Goal: Information Seeking & Learning: Learn about a topic

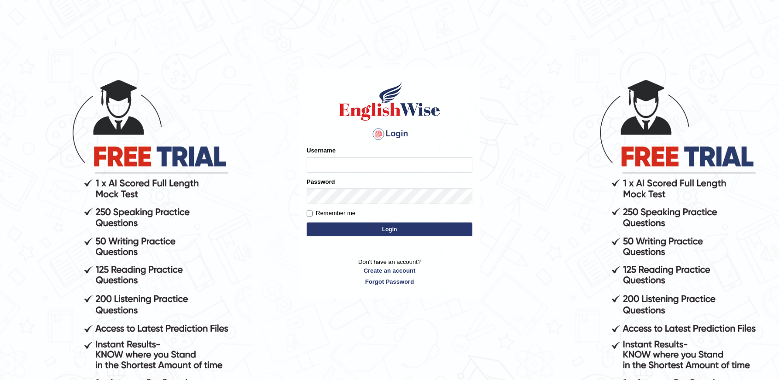
drag, startPoint x: 0, startPoint y: 0, endPoint x: 424, endPoint y: 160, distance: 453.0
click at [424, 160] on input "Username" at bounding box center [390, 165] width 166 height 16
type input "nandhini_aus"
click at [416, 228] on button "Login" at bounding box center [390, 229] width 166 height 14
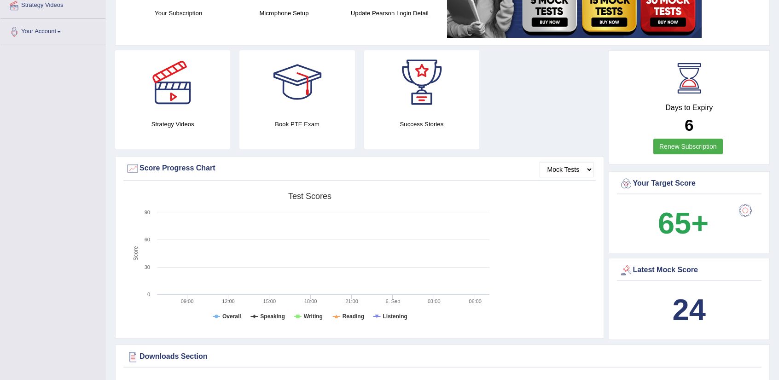
scroll to position [46, 0]
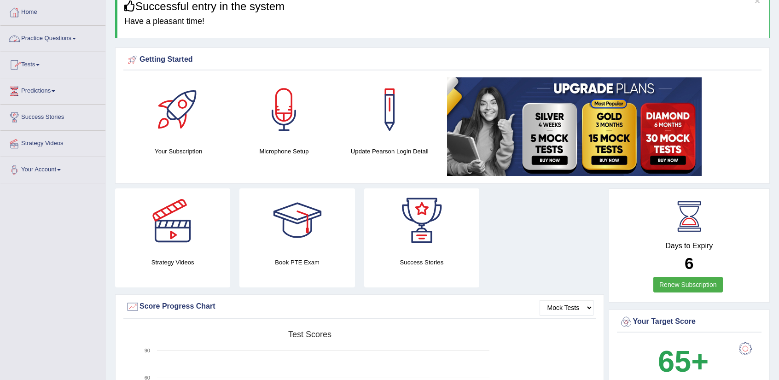
click at [64, 45] on link "Practice Questions" at bounding box center [52, 37] width 105 height 23
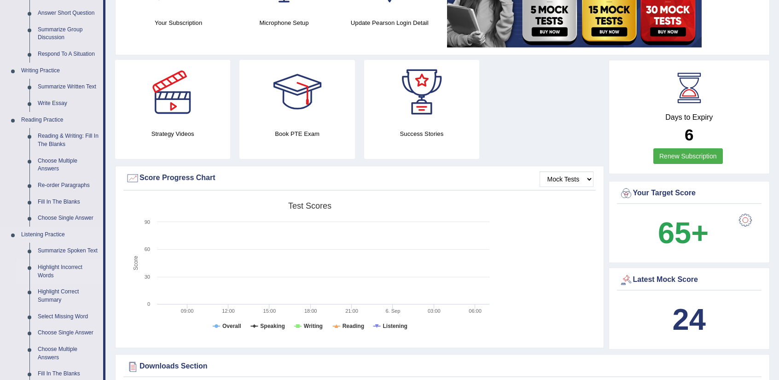
scroll to position [230, 0]
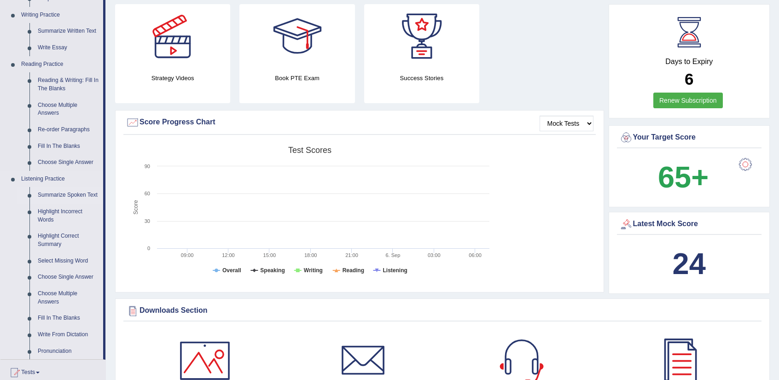
click at [81, 193] on link "Summarize Spoken Text" at bounding box center [69, 195] width 70 height 17
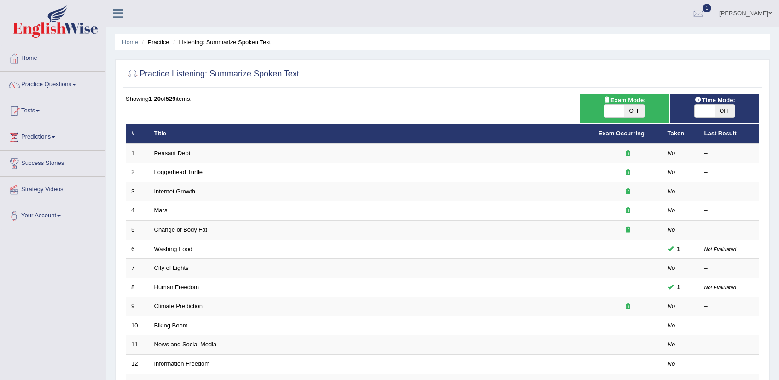
click at [635, 114] on span "OFF" at bounding box center [635, 111] width 20 height 13
checkbox input "true"
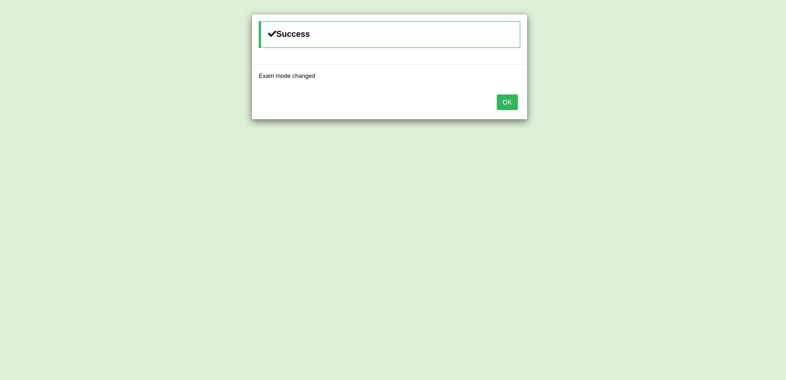
click at [512, 103] on button "OK" at bounding box center [507, 102] width 21 height 16
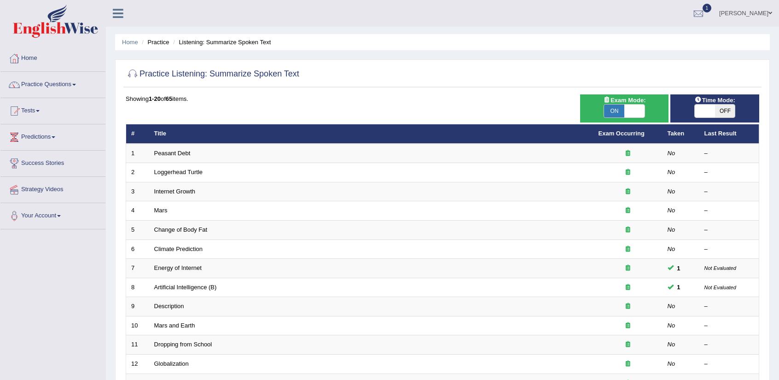
click at [711, 112] on span at bounding box center [705, 111] width 20 height 13
click at [716, 112] on span "OFF" at bounding box center [725, 111] width 20 height 13
checkbox input "true"
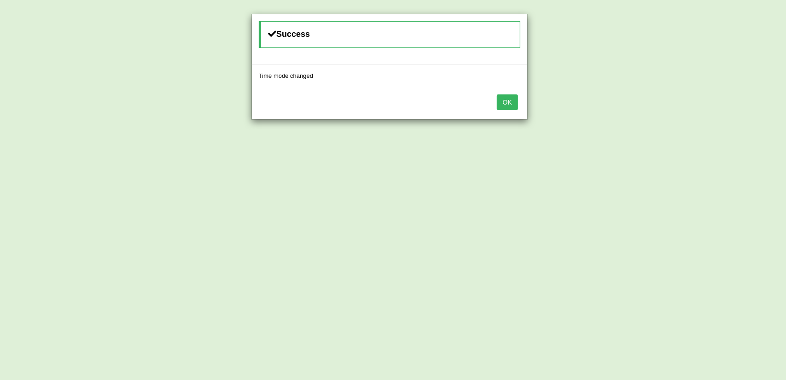
click at [516, 100] on button "OK" at bounding box center [507, 102] width 21 height 16
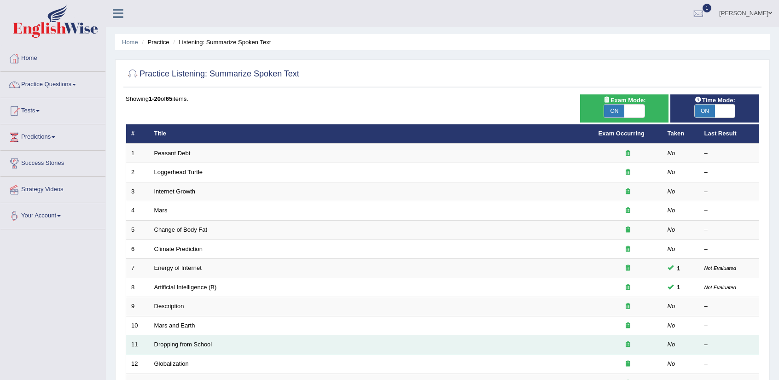
click at [416, 342] on td "Dropping from School" at bounding box center [371, 344] width 444 height 19
click at [203, 344] on link "Dropping from School" at bounding box center [183, 344] width 58 height 7
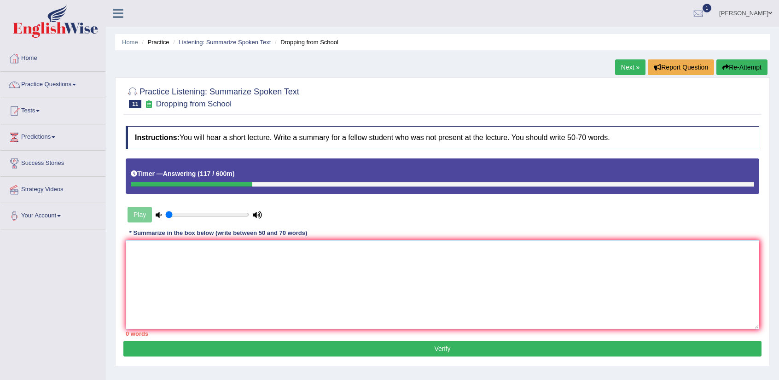
click at [333, 246] on textarea at bounding box center [443, 284] width 634 height 89
type textarea "T"
type textarea "d"
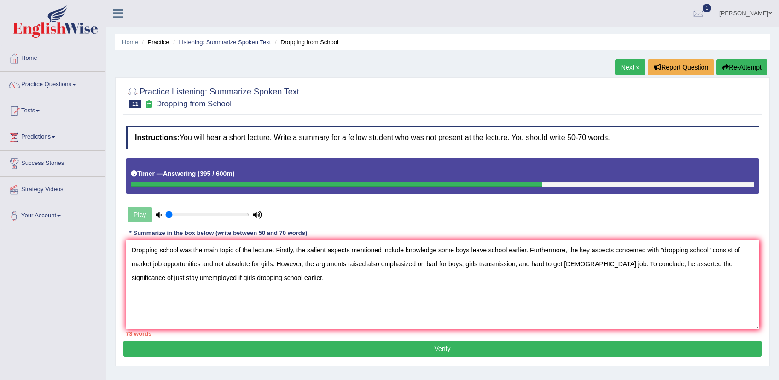
drag, startPoint x: 273, startPoint y: 264, endPoint x: 200, endPoint y: 266, distance: 72.3
click at [201, 266] on textarea "Dropping school was the main topic of the lecture. Firstly, the salient aspects…" at bounding box center [443, 284] width 634 height 89
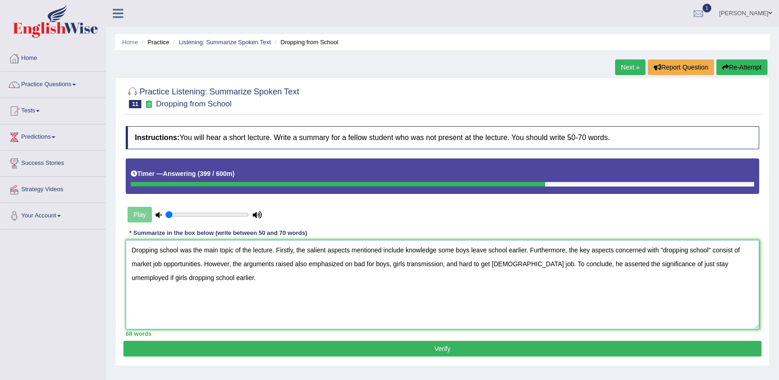
click at [742, 251] on textarea "Dropping school was the main topic of the lecture. Firstly, the salient aspects…" at bounding box center [443, 284] width 634 height 89
click at [157, 253] on textarea "Dropping school was the main topic of the lecture. Firstly, the salient aspects…" at bounding box center [443, 284] width 634 height 89
click at [162, 249] on textarea "Dropping school was the main topic of the lecture. Firstly, the salient aspects…" at bounding box center [443, 284] width 634 height 89
click at [158, 249] on textarea "Dropping school was the main topic of the lecture. Firstly, the salient aspects…" at bounding box center [443, 284] width 634 height 89
drag, startPoint x: 437, startPoint y: 249, endPoint x: 407, endPoint y: 253, distance: 30.7
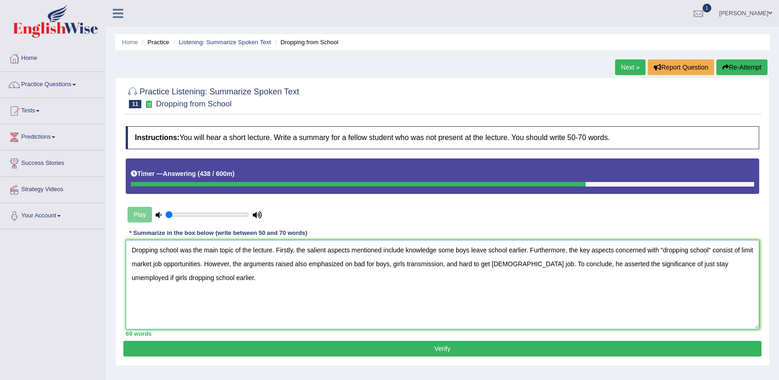
click at [407, 253] on textarea "Dropping school was the main topic of the lecture. Firstly, the salient aspects…" at bounding box center [443, 284] width 634 height 89
type textarea "Dropping school was the main topic of the lecture. Firstly, the salient aspects…"
click at [385, 345] on button "Verify" at bounding box center [442, 349] width 638 height 16
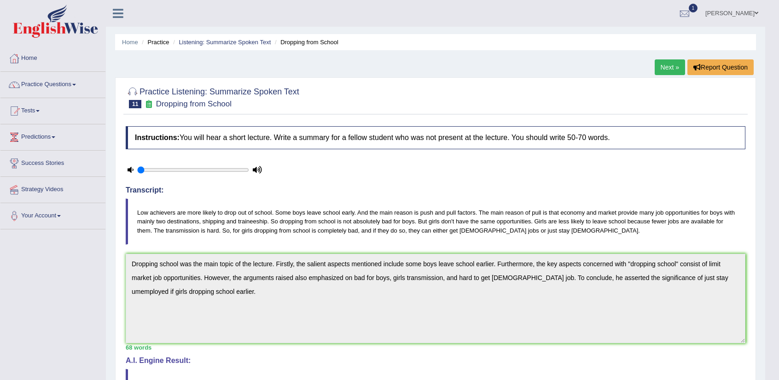
click at [667, 65] on link "Next »" at bounding box center [670, 67] width 30 height 16
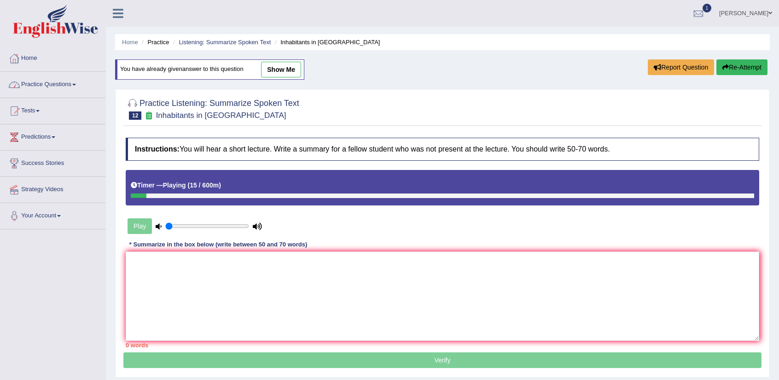
click at [77, 91] on link "Practice Questions" at bounding box center [52, 83] width 105 height 23
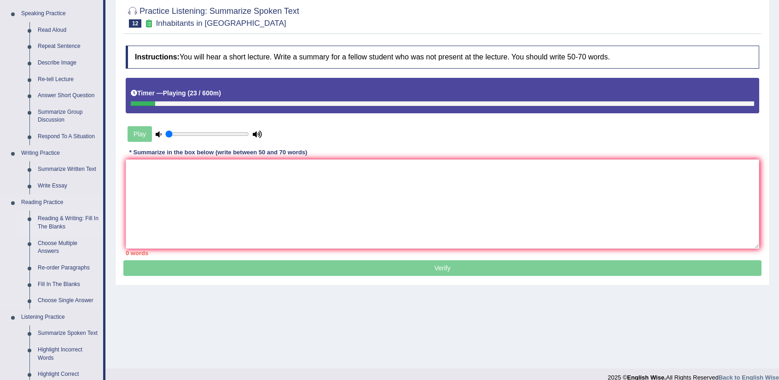
scroll to position [184, 0]
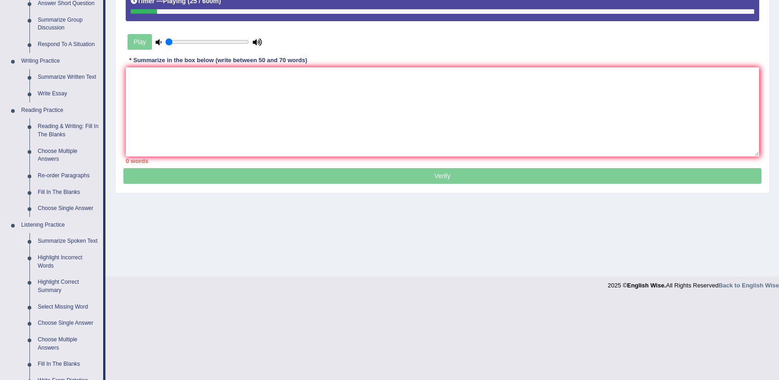
click at [80, 241] on link "Summarize Spoken Text" at bounding box center [69, 241] width 70 height 17
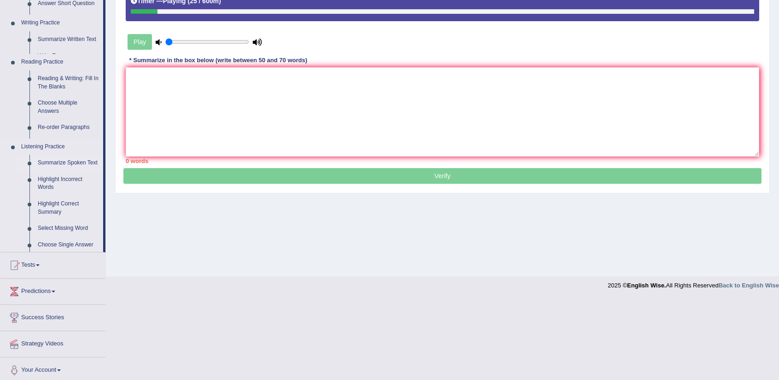
scroll to position [104, 0]
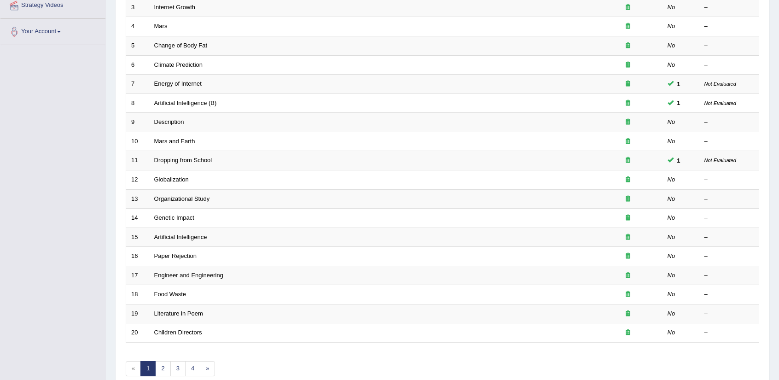
scroll to position [225, 0]
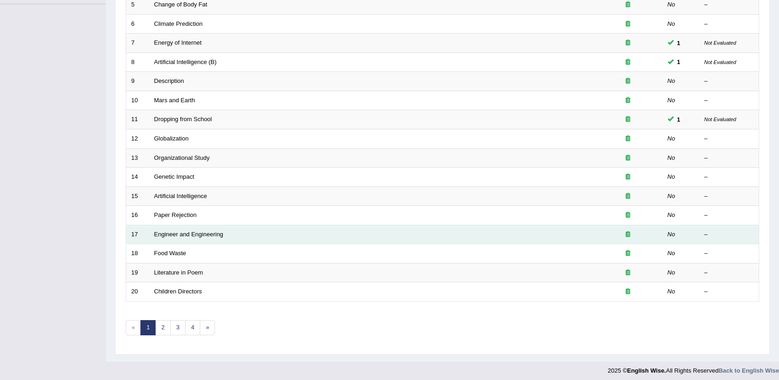
click at [336, 231] on td "Engineer and Engineering" at bounding box center [371, 234] width 444 height 19
click at [233, 238] on td "Engineer and Engineering" at bounding box center [371, 234] width 444 height 19
click at [237, 236] on td "Engineer and Engineering" at bounding box center [371, 234] width 444 height 19
click at [208, 231] on link "Engineer and Engineering" at bounding box center [188, 234] width 69 height 7
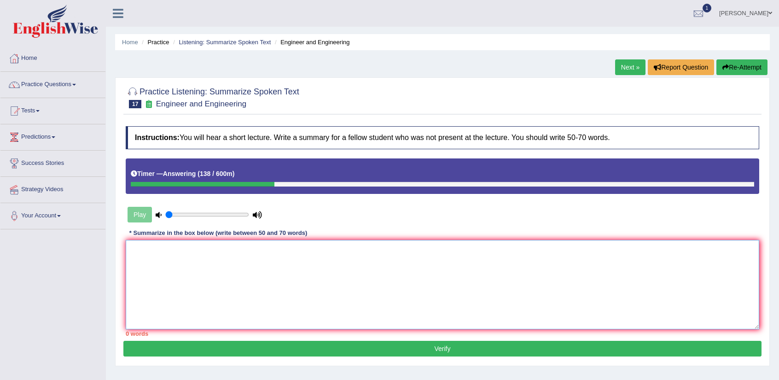
drag, startPoint x: 388, startPoint y: 282, endPoint x: 423, endPoint y: 282, distance: 35.0
click at [389, 283] on textarea at bounding box center [443, 284] width 634 height 89
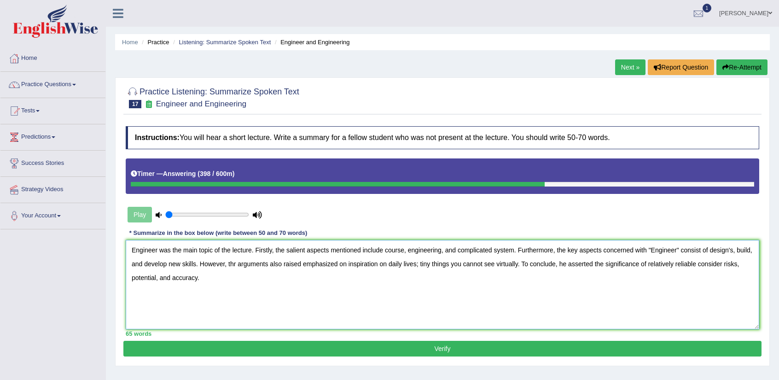
drag, startPoint x: 578, startPoint y: 250, endPoint x: 753, endPoint y: 255, distance: 174.2
click at [752, 254] on textarea "Engineer was the main topic of the lecture. Firstly, the salient aspects mentio…" at bounding box center [443, 284] width 634 height 89
click at [745, 260] on textarea "Engineer was the main topic of the lecture. Firstly, the salient aspects mentio…" at bounding box center [443, 284] width 634 height 89
click at [732, 249] on textarea "Engineer was the main topic of the lecture. Firstly, the salient aspects mentio…" at bounding box center [443, 284] width 634 height 89
click at [233, 264] on textarea "Engineer was the main topic of the lecture. Firstly, the salient aspects mentio…" at bounding box center [443, 284] width 634 height 89
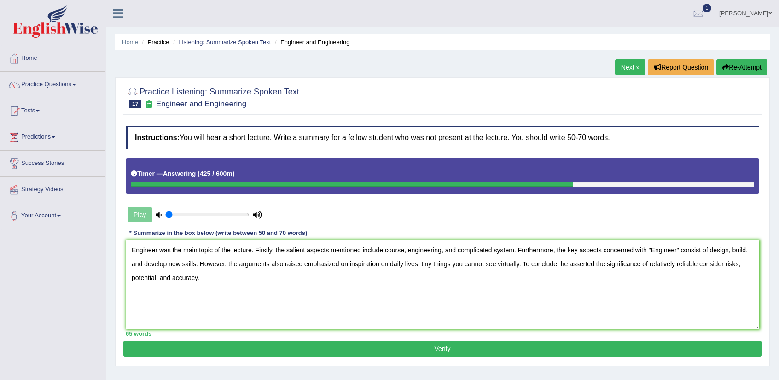
click at [698, 261] on textarea "Engineer was the main topic of the lecture. Firstly, the salient aspects mentio…" at bounding box center [443, 284] width 634 height 89
click at [697, 265] on textarea "Engineer was the main topic of the lecture. Firstly, the salient aspects mentio…" at bounding box center [443, 284] width 634 height 89
type textarea "Engineer was the main topic of the lecture. Firstly, the salient aspects mentio…"
click at [374, 350] on button "Verify" at bounding box center [442, 349] width 638 height 16
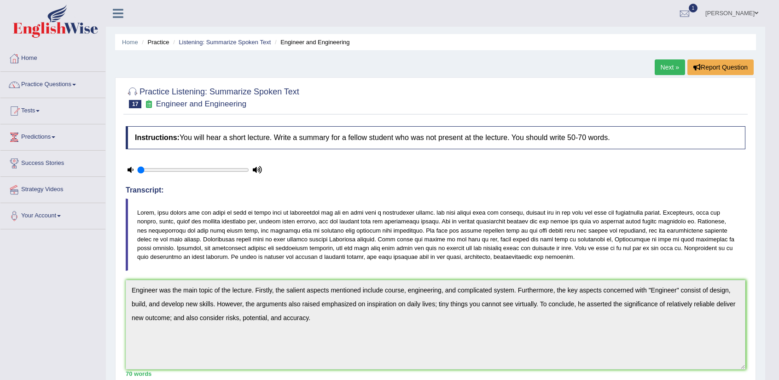
click at [661, 61] on link "Next »" at bounding box center [670, 67] width 30 height 16
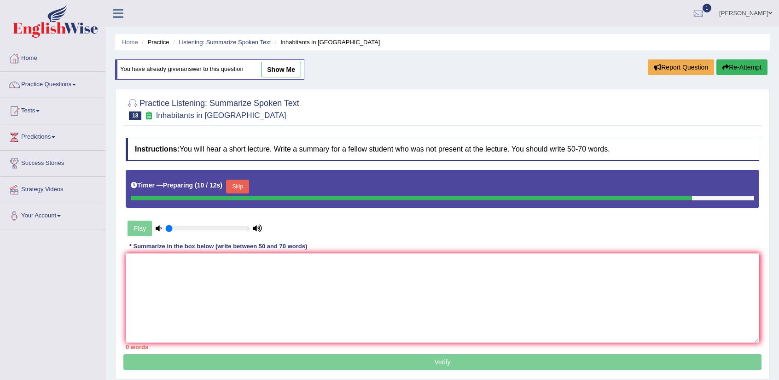
click at [285, 76] on link "show me" at bounding box center [281, 70] width 40 height 16
type textarea ""Immigration" was the main topic of the lecture. Firstly, the salient aspects m…"
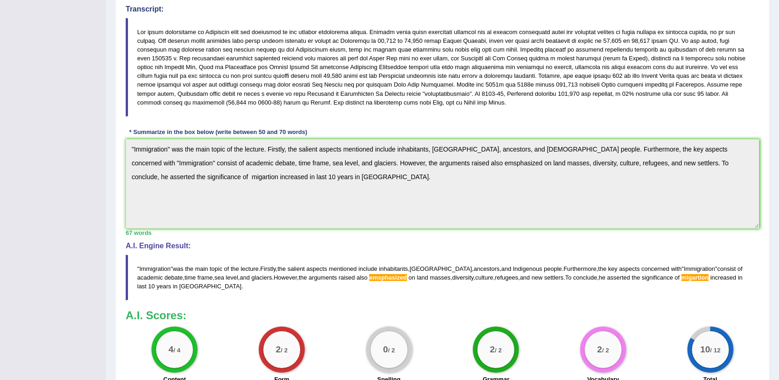
scroll to position [276, 0]
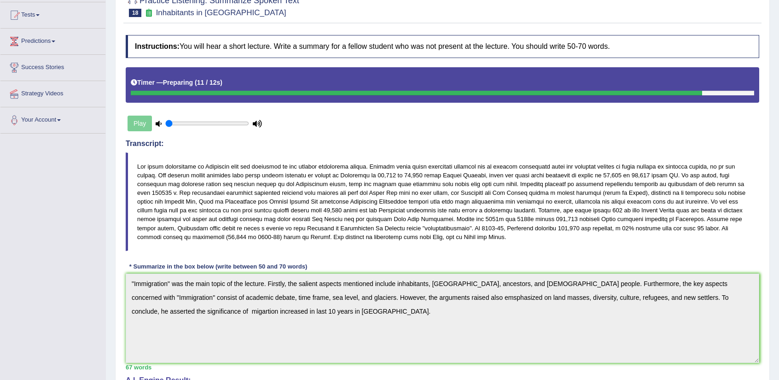
click at [410, 294] on div "Instructions: You will hear a short lecture. Write a summary for a fellow stude…" at bounding box center [442, 276] width 638 height 493
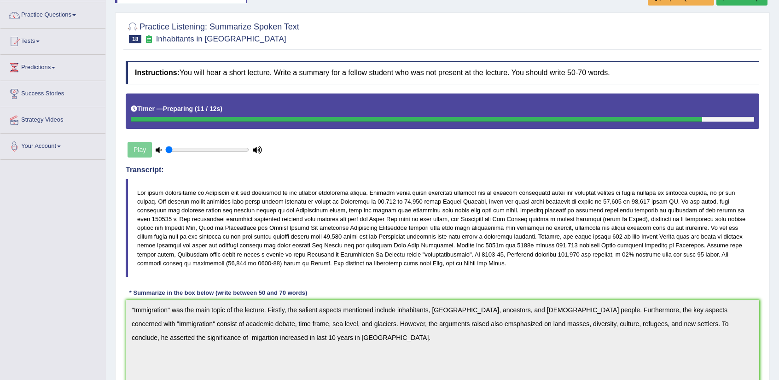
scroll to position [0, 0]
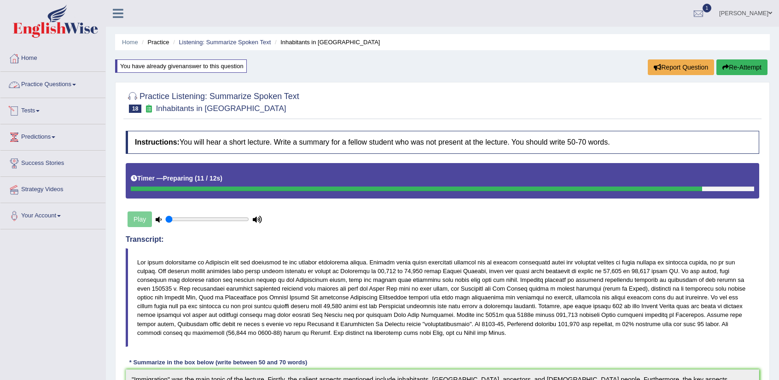
click at [64, 87] on link "Practice Questions" at bounding box center [52, 83] width 105 height 23
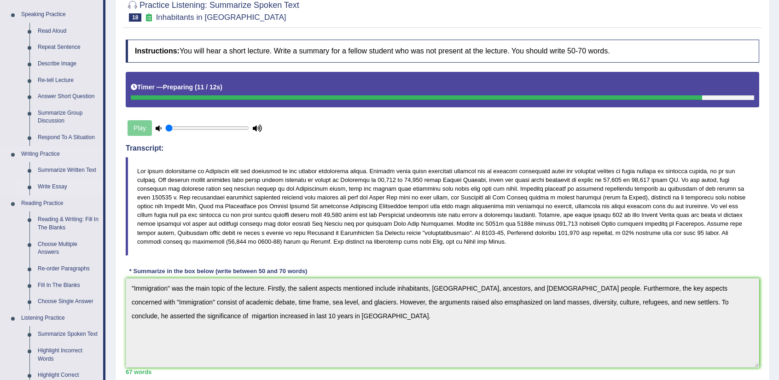
scroll to position [92, 0]
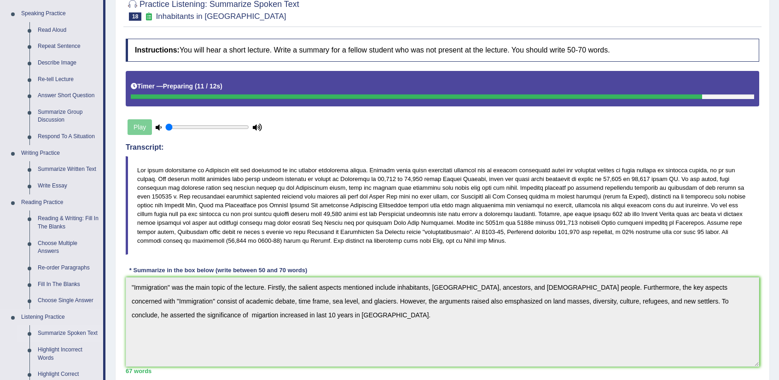
click at [80, 334] on link "Summarize Spoken Text" at bounding box center [69, 333] width 70 height 17
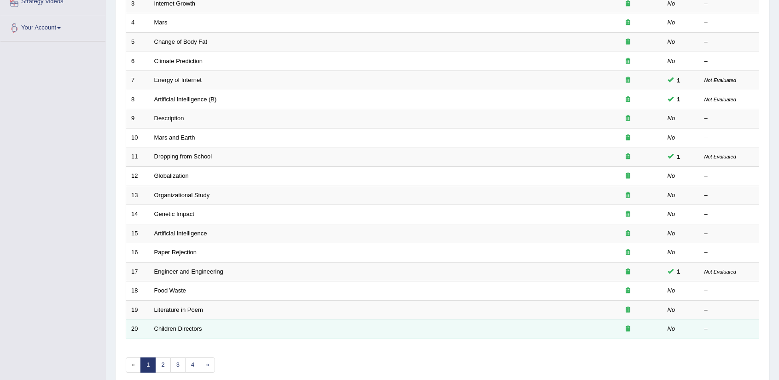
scroll to position [225, 0]
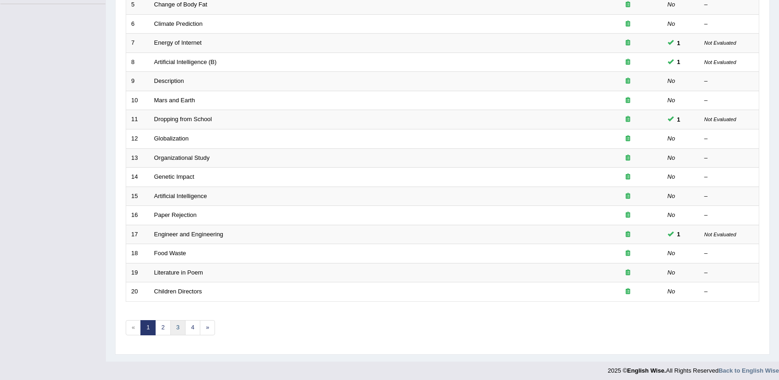
click at [173, 321] on link "3" at bounding box center [177, 327] width 15 height 15
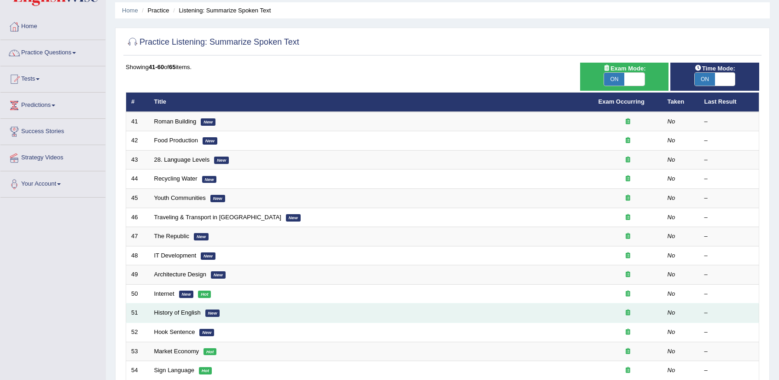
scroll to position [46, 0]
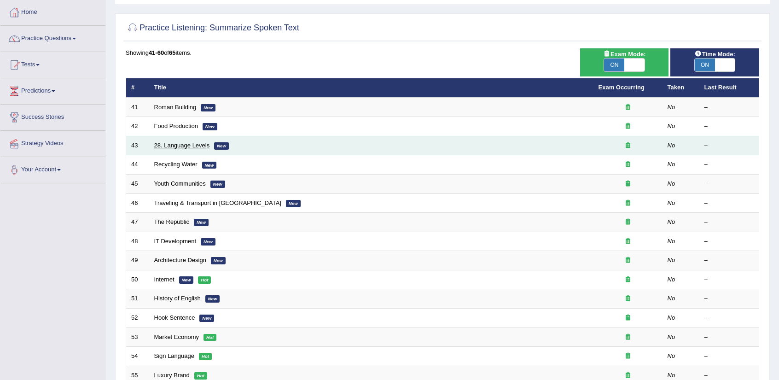
click at [191, 146] on link "28. Language Levels" at bounding box center [182, 145] width 56 height 7
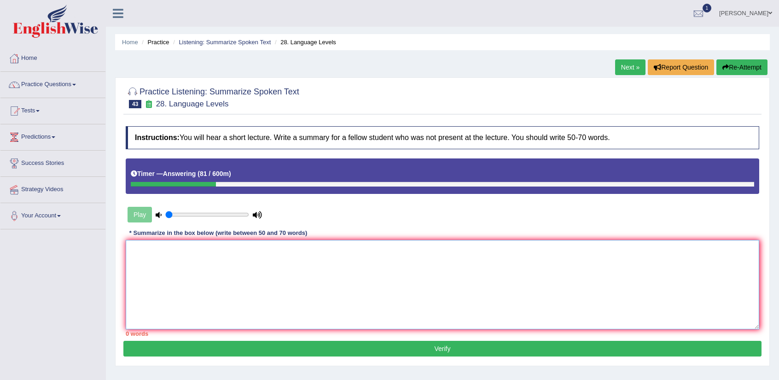
click at [396, 259] on textarea at bounding box center [443, 284] width 634 height 89
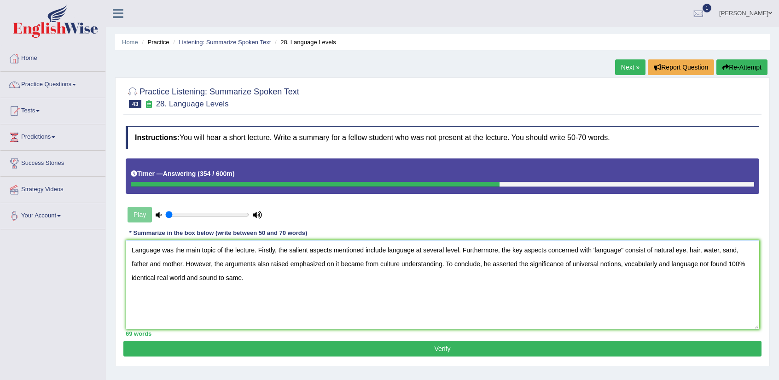
drag, startPoint x: 656, startPoint y: 263, endPoint x: 626, endPoint y: 268, distance: 30.3
click at [626, 268] on textarea "Language was the main topic of the lecture. Firstly, the salient aspects mentio…" at bounding box center [443, 284] width 634 height 89
type textarea "Language was the main topic of the lecture. Firstly, the salient aspects mentio…"
click at [556, 345] on button "Verify" at bounding box center [442, 349] width 638 height 16
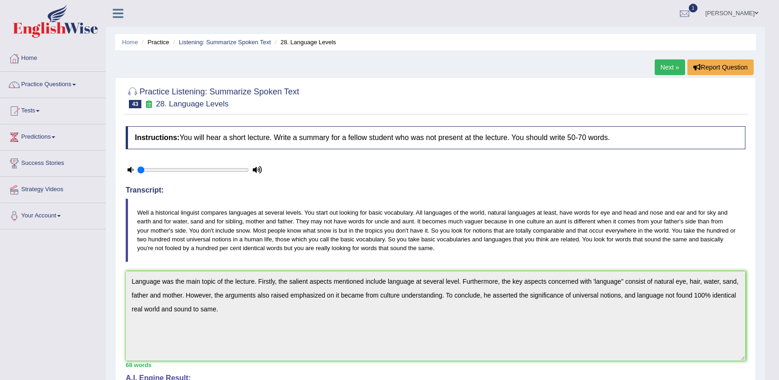
click at [665, 68] on link "Next »" at bounding box center [670, 67] width 30 height 16
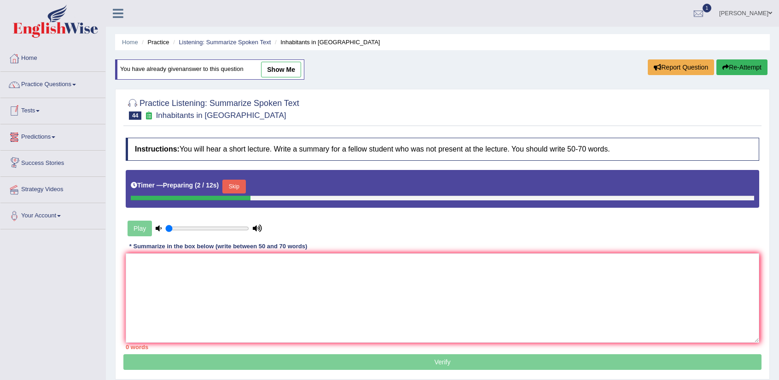
click at [32, 143] on link "Predictions" at bounding box center [52, 135] width 105 height 23
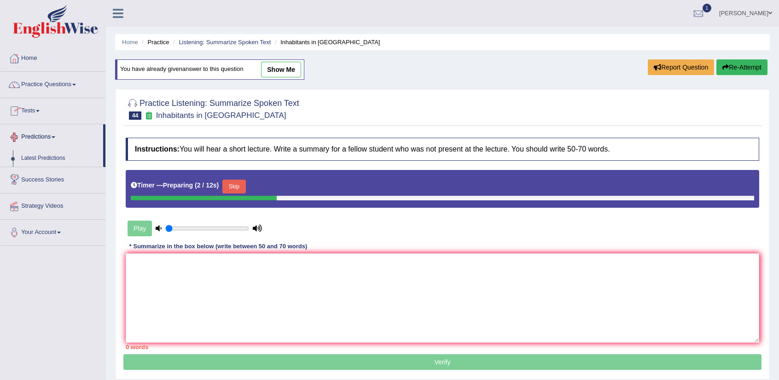
click at [34, 138] on link "Predictions" at bounding box center [51, 135] width 103 height 23
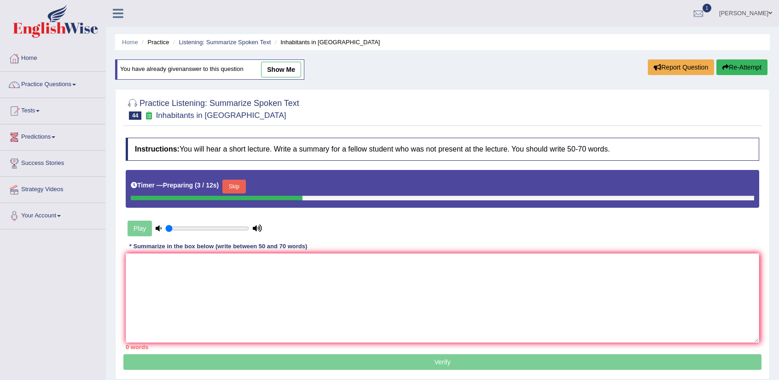
click at [34, 138] on link "Predictions" at bounding box center [52, 135] width 105 height 23
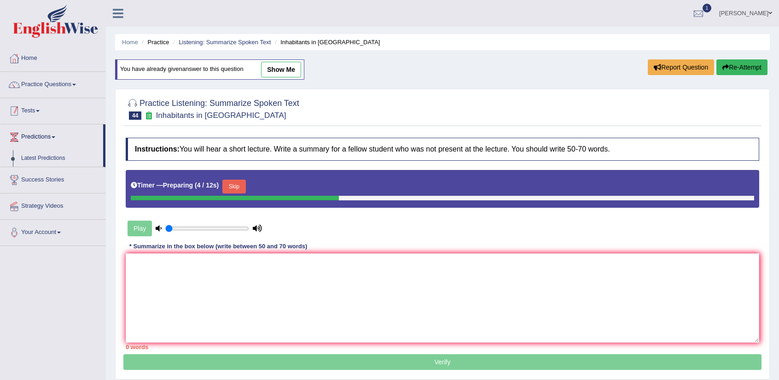
click at [36, 113] on link "Tests" at bounding box center [52, 109] width 105 height 23
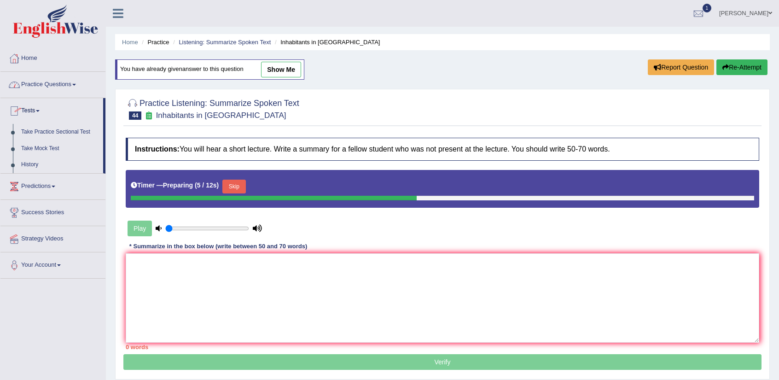
click at [61, 88] on link "Practice Questions" at bounding box center [52, 83] width 105 height 23
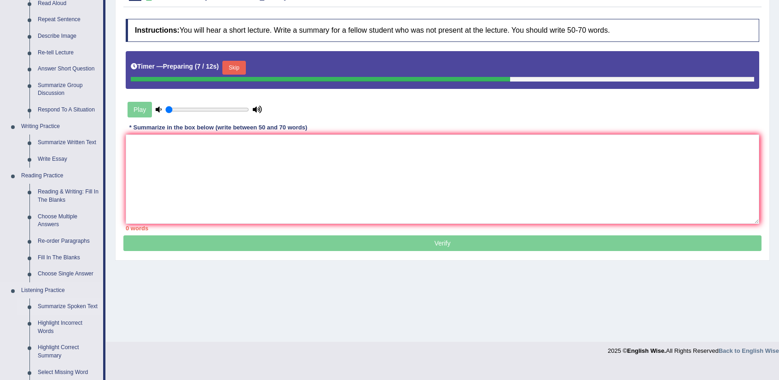
scroll to position [184, 0]
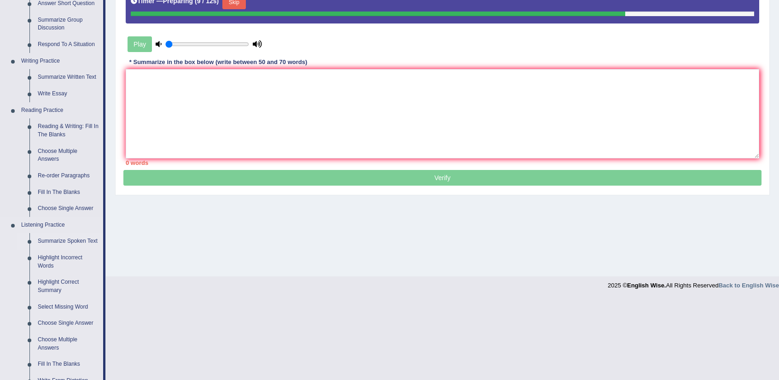
click at [82, 239] on link "Summarize Spoken Text" at bounding box center [69, 241] width 70 height 17
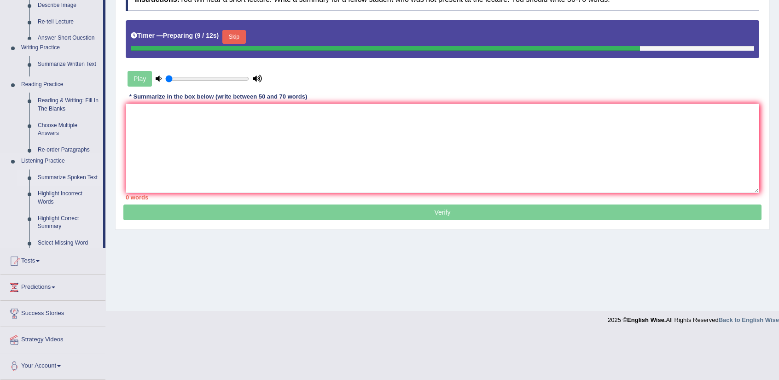
scroll to position [103, 0]
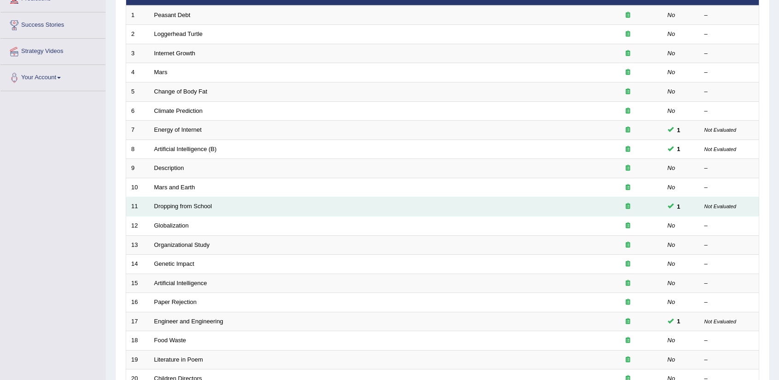
scroll to position [225, 0]
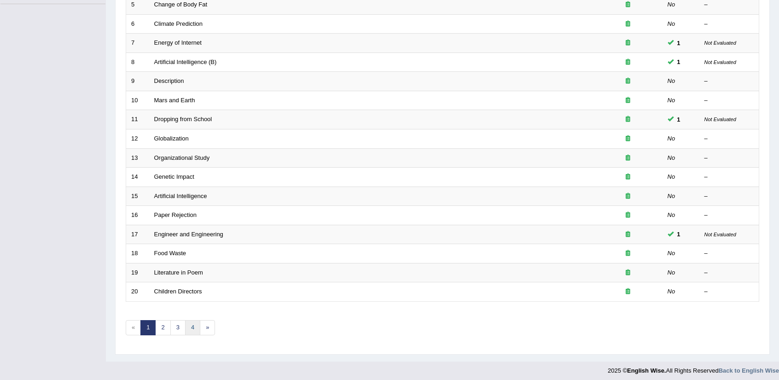
click at [190, 323] on link "4" at bounding box center [192, 327] width 15 height 15
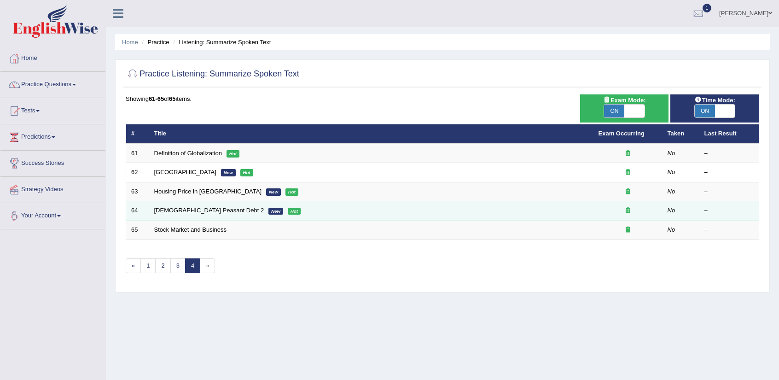
click at [172, 210] on link "[DEMOGRAPHIC_DATA] Peasant Debt 2" at bounding box center [209, 210] width 110 height 7
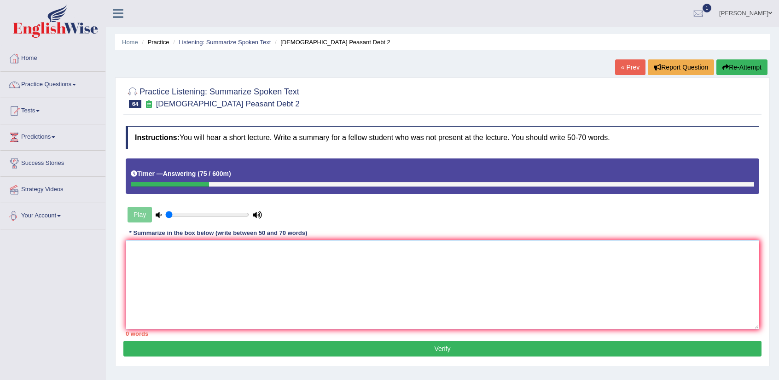
click at [387, 270] on textarea at bounding box center [443, 284] width 634 height 89
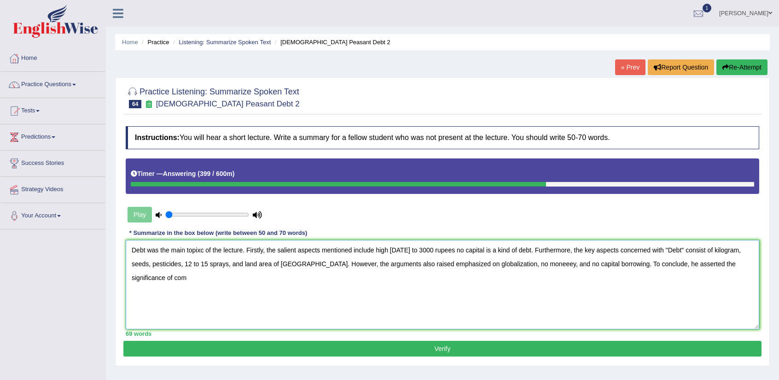
click at [520, 264] on textarea "Debt was the main topixc of the lecture. Firstly, the salient aspects mentioned…" at bounding box center [443, 284] width 634 height 89
click at [735, 265] on textarea "Debt was the main topixc of the lecture. Firstly, the salient aspects mentioned…" at bounding box center [443, 284] width 634 height 89
click at [204, 251] on textarea "Debt was the main topixc of the lecture. Firstly, the salient aspects mentioned…" at bounding box center [443, 284] width 634 height 89
type textarea "Debt was the main topic of the lecture. Firstly, the salient aspects mentioned …"
click at [562, 347] on button "Verify" at bounding box center [442, 349] width 638 height 16
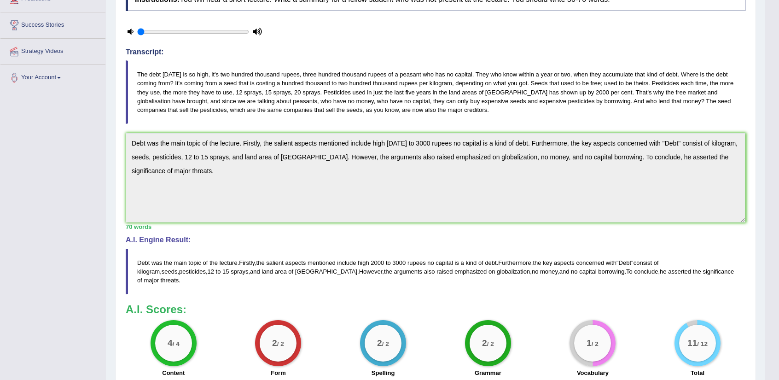
scroll to position [184, 0]
